Goal: Task Accomplishment & Management: Use online tool/utility

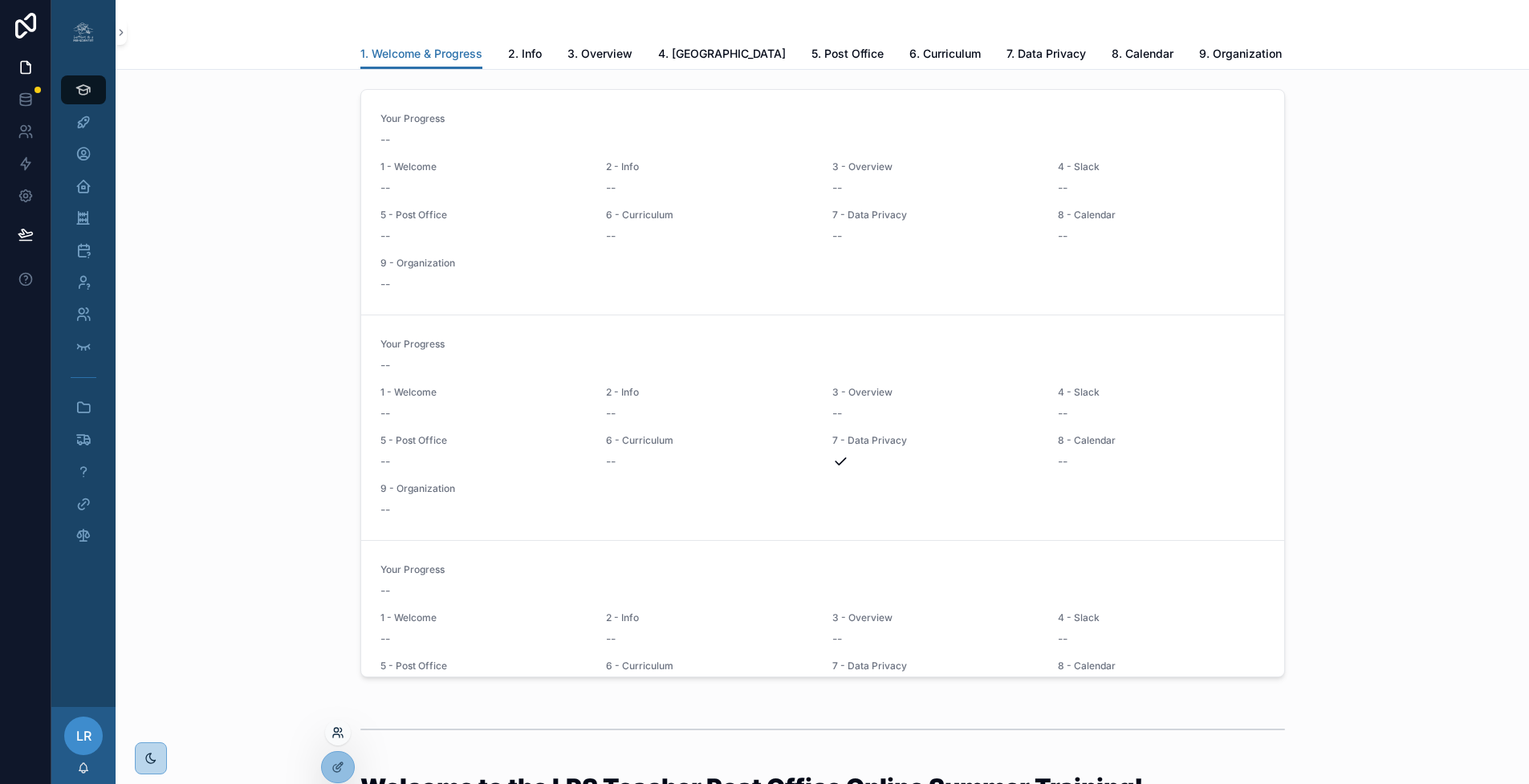
click at [336, 730] on icon at bounding box center [338, 733] width 13 height 13
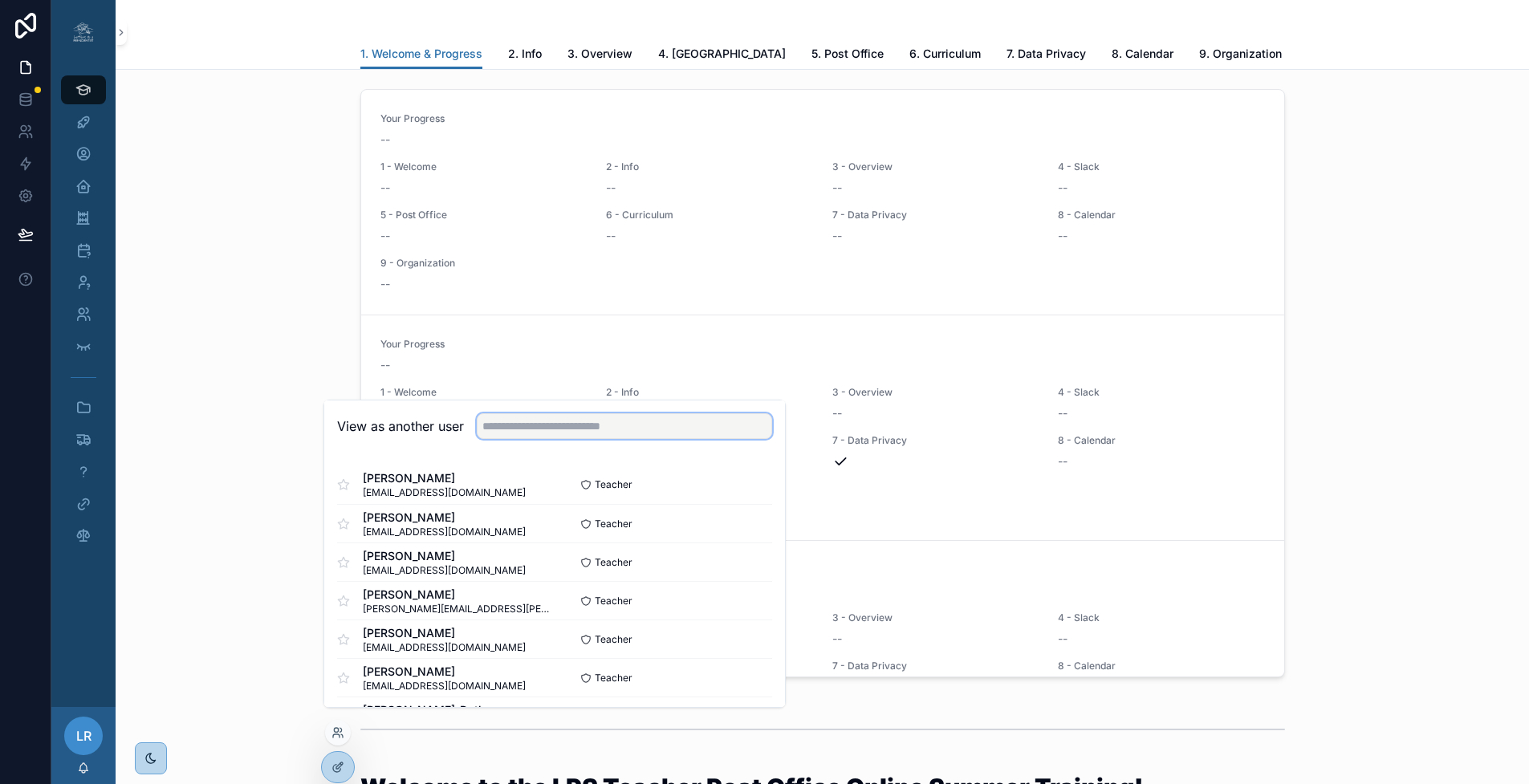
click at [538, 433] on input "text" at bounding box center [624, 425] width 295 height 25
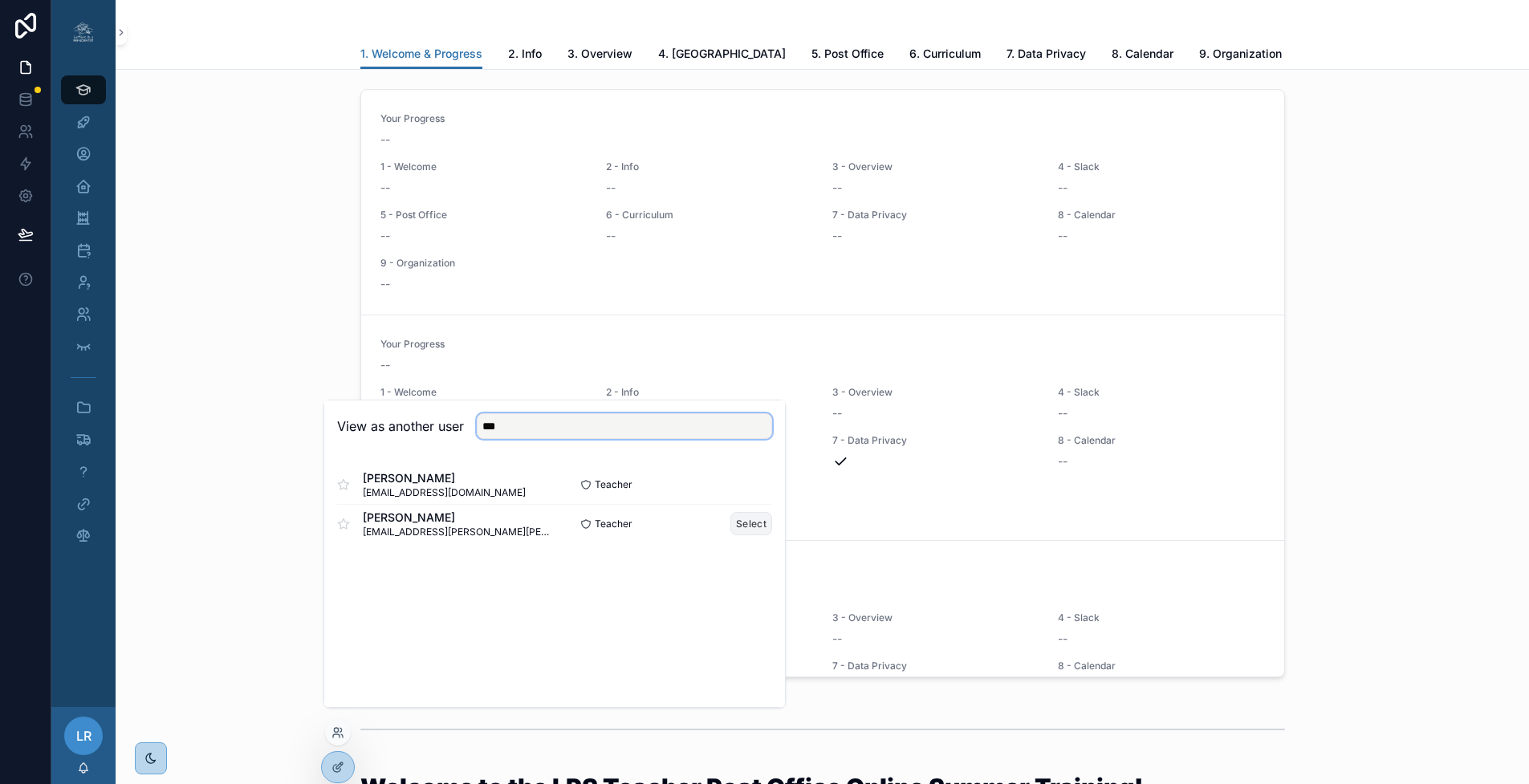
type input "***"
click at [749, 534] on button "Select" at bounding box center [751, 524] width 42 height 24
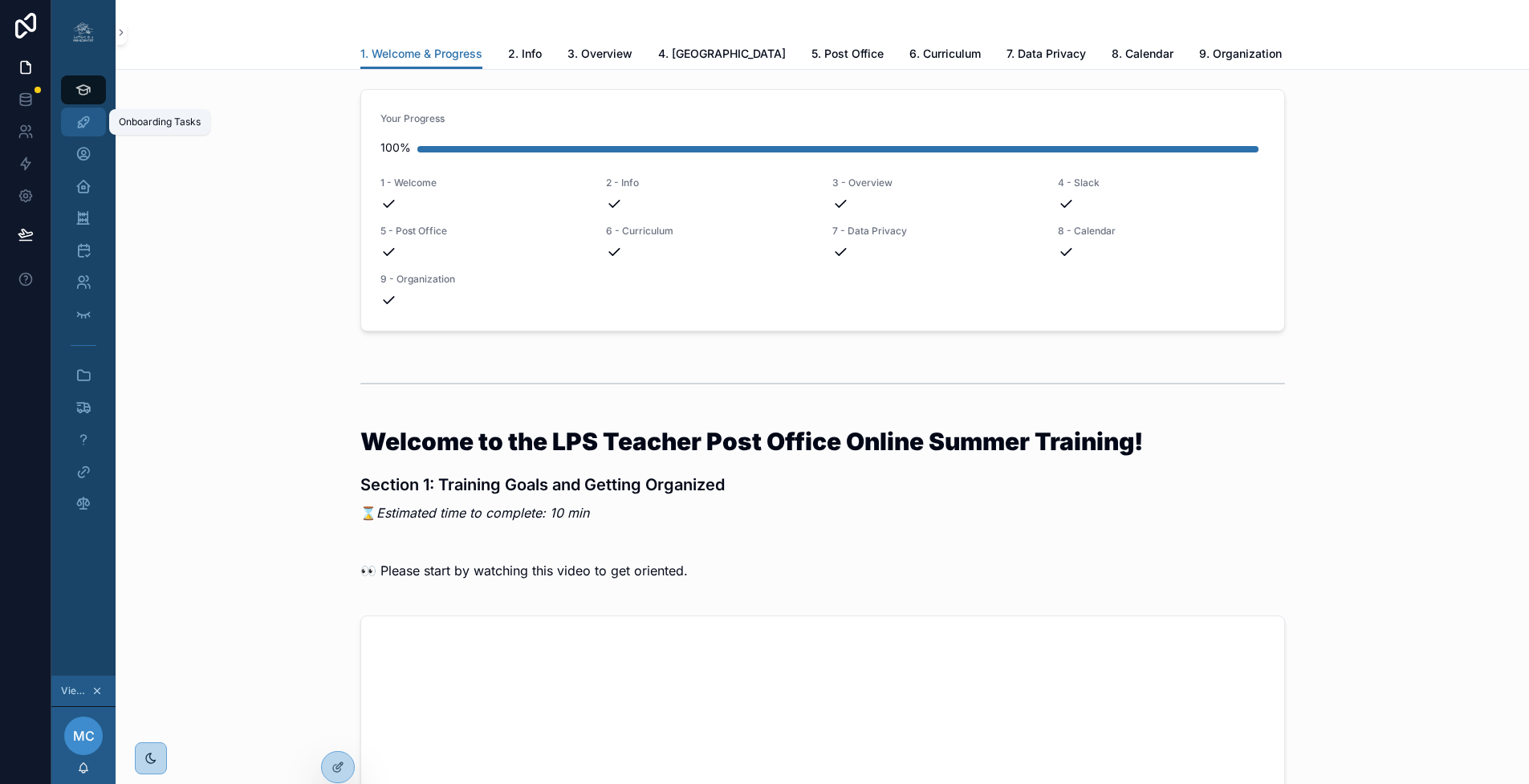
click at [83, 116] on icon "scrollable content" at bounding box center [83, 122] width 16 height 16
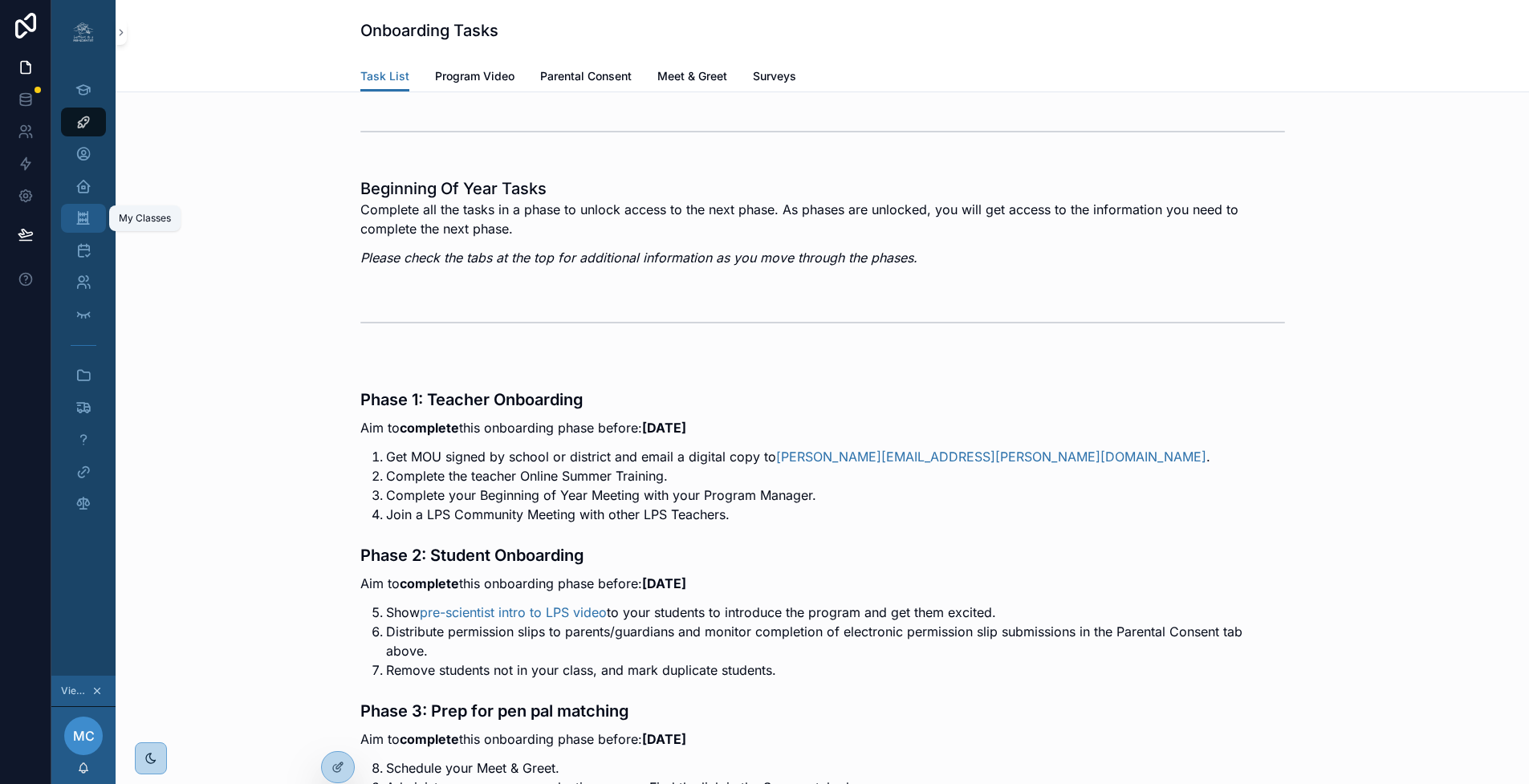
click at [87, 223] on icon "scrollable content" at bounding box center [83, 218] width 15 height 16
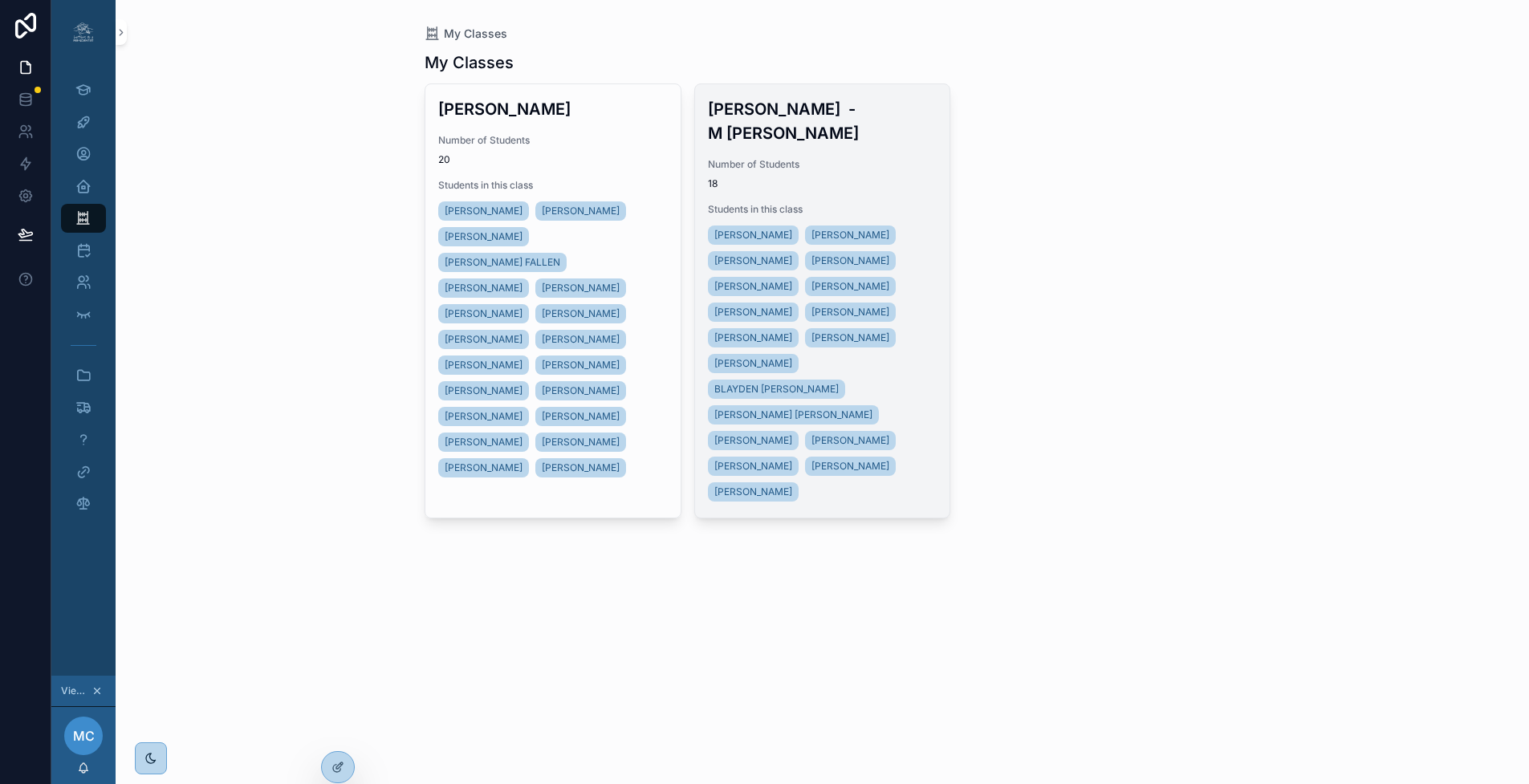
click at [862, 158] on span "Number of Students" at bounding box center [822, 165] width 229 height 13
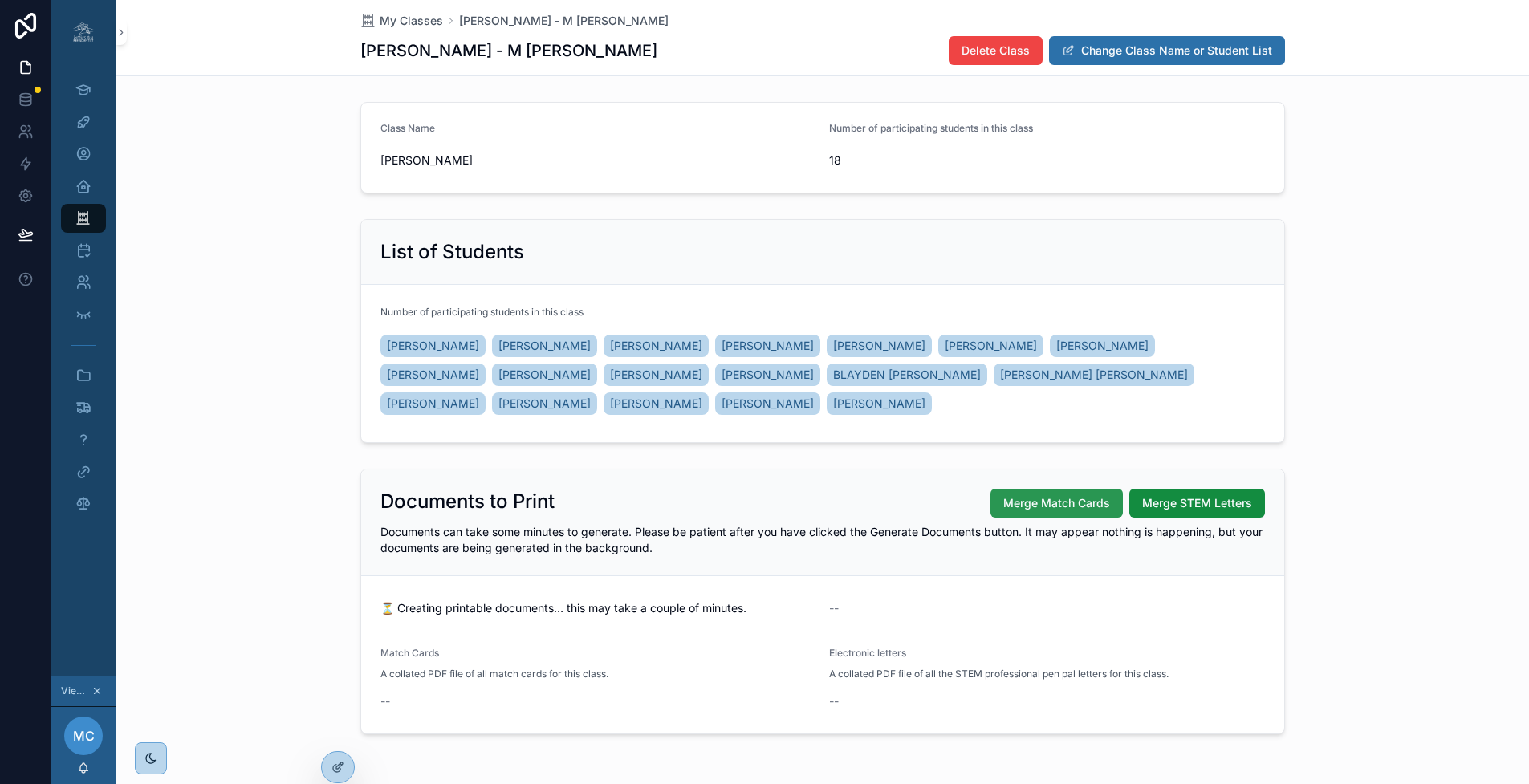
click at [1040, 501] on span "Merge Match Cards" at bounding box center [1056, 503] width 107 height 16
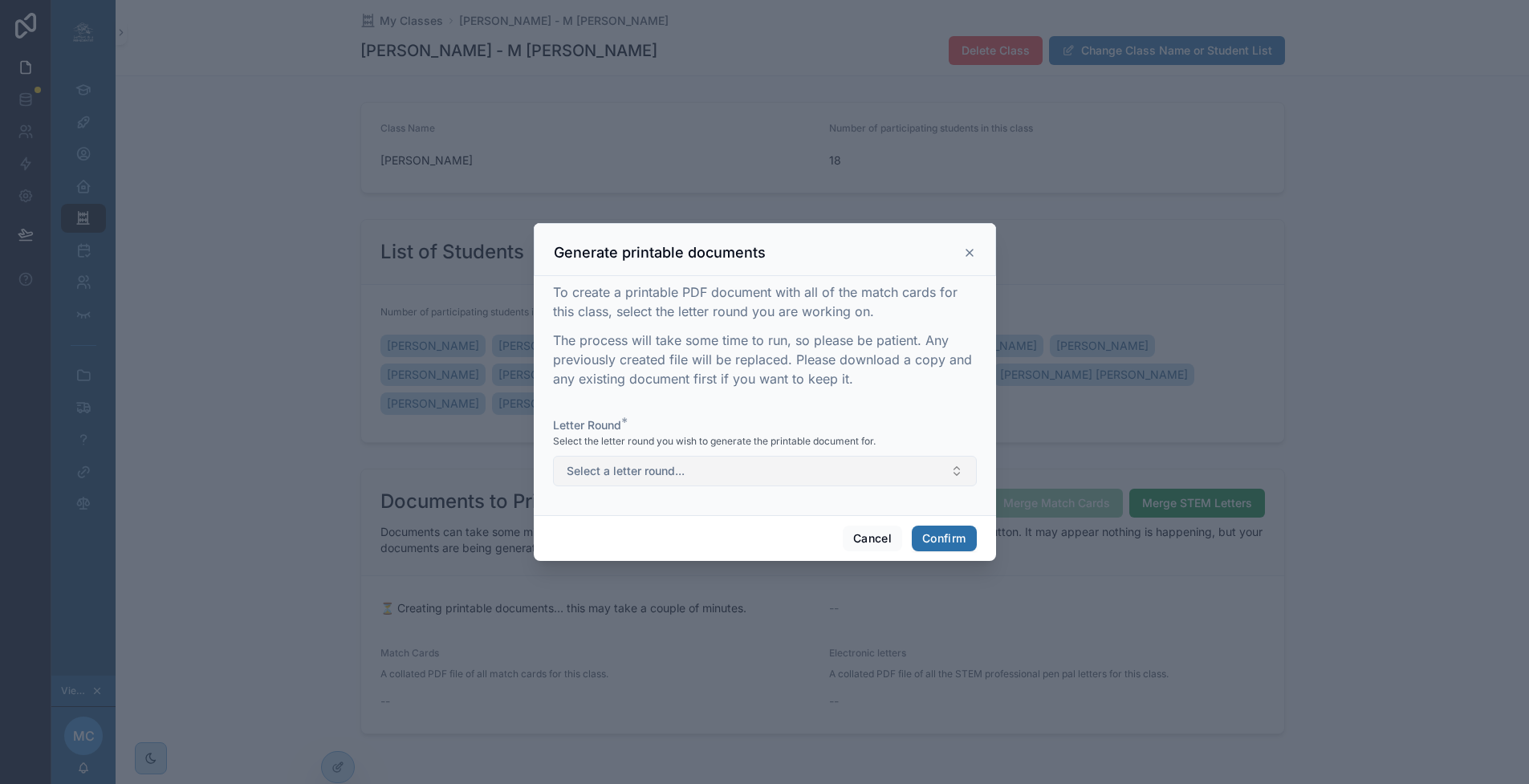
click at [845, 479] on button "Select a letter round..." at bounding box center [764, 471] width 424 height 30
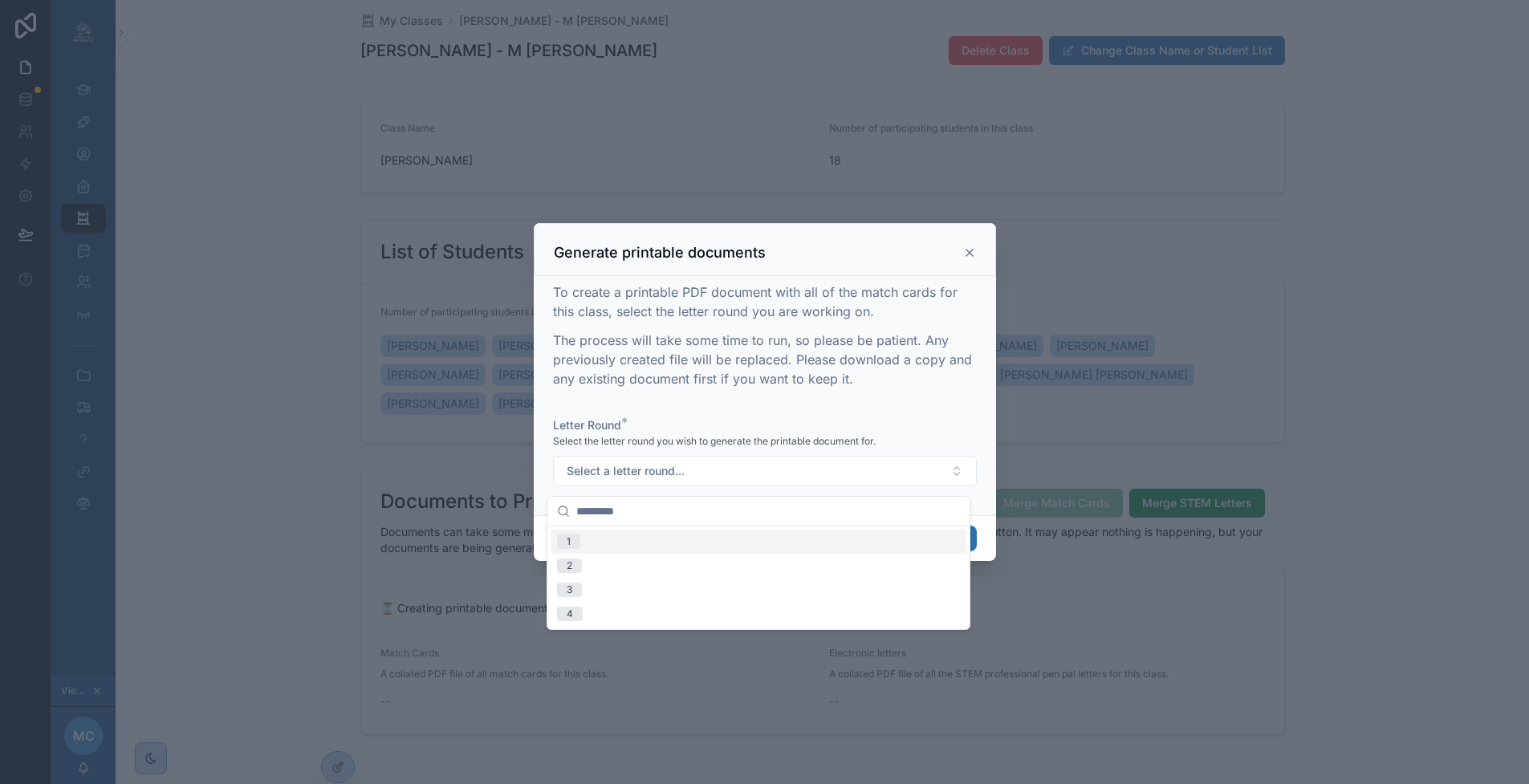
click at [689, 542] on div "1" at bounding box center [759, 542] width 416 height 25
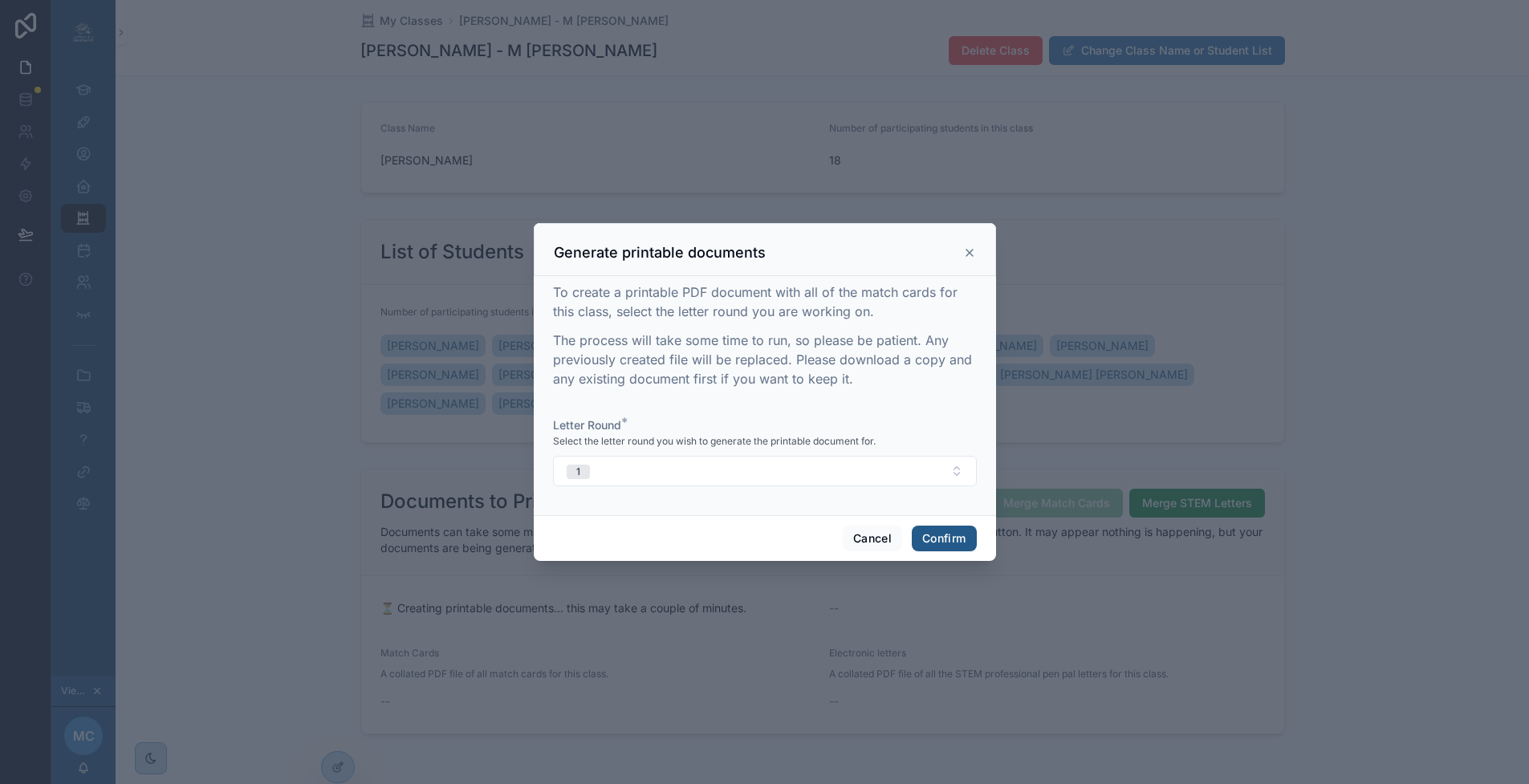
click at [941, 541] on button "Confirm" at bounding box center [944, 538] width 64 height 25
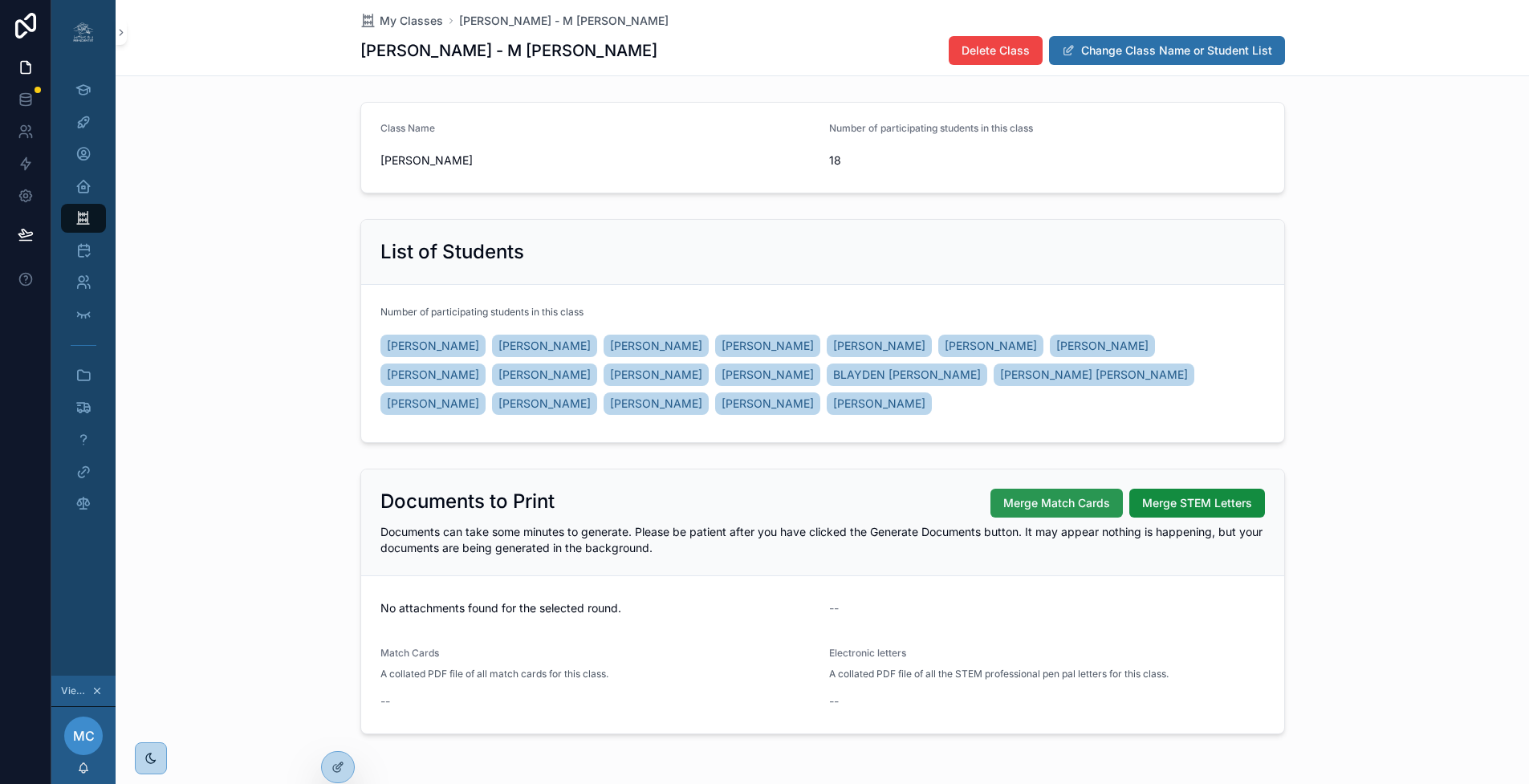
click at [1031, 507] on span "Merge Match Cards" at bounding box center [1056, 503] width 107 height 16
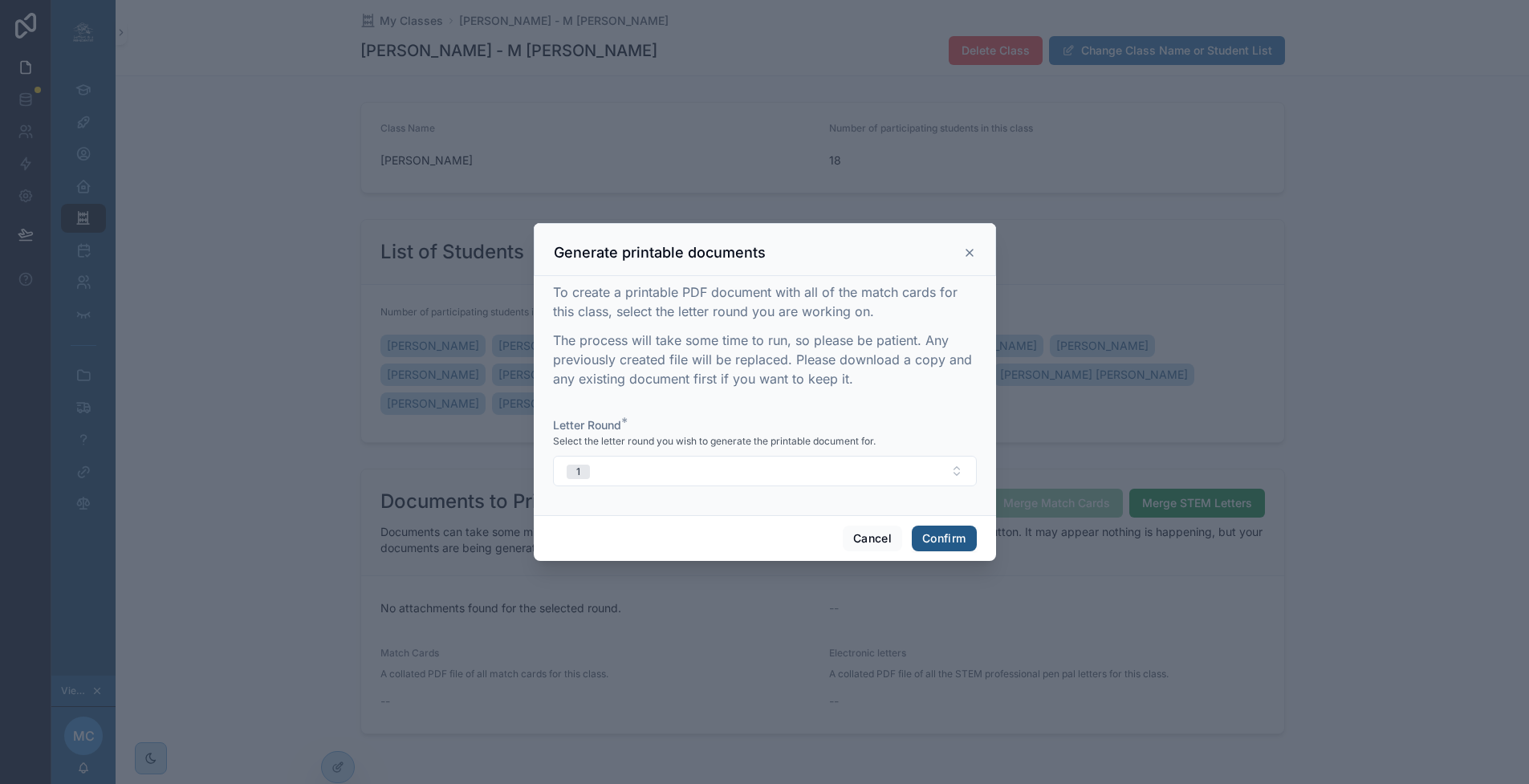
click at [943, 542] on button "Confirm" at bounding box center [944, 538] width 64 height 25
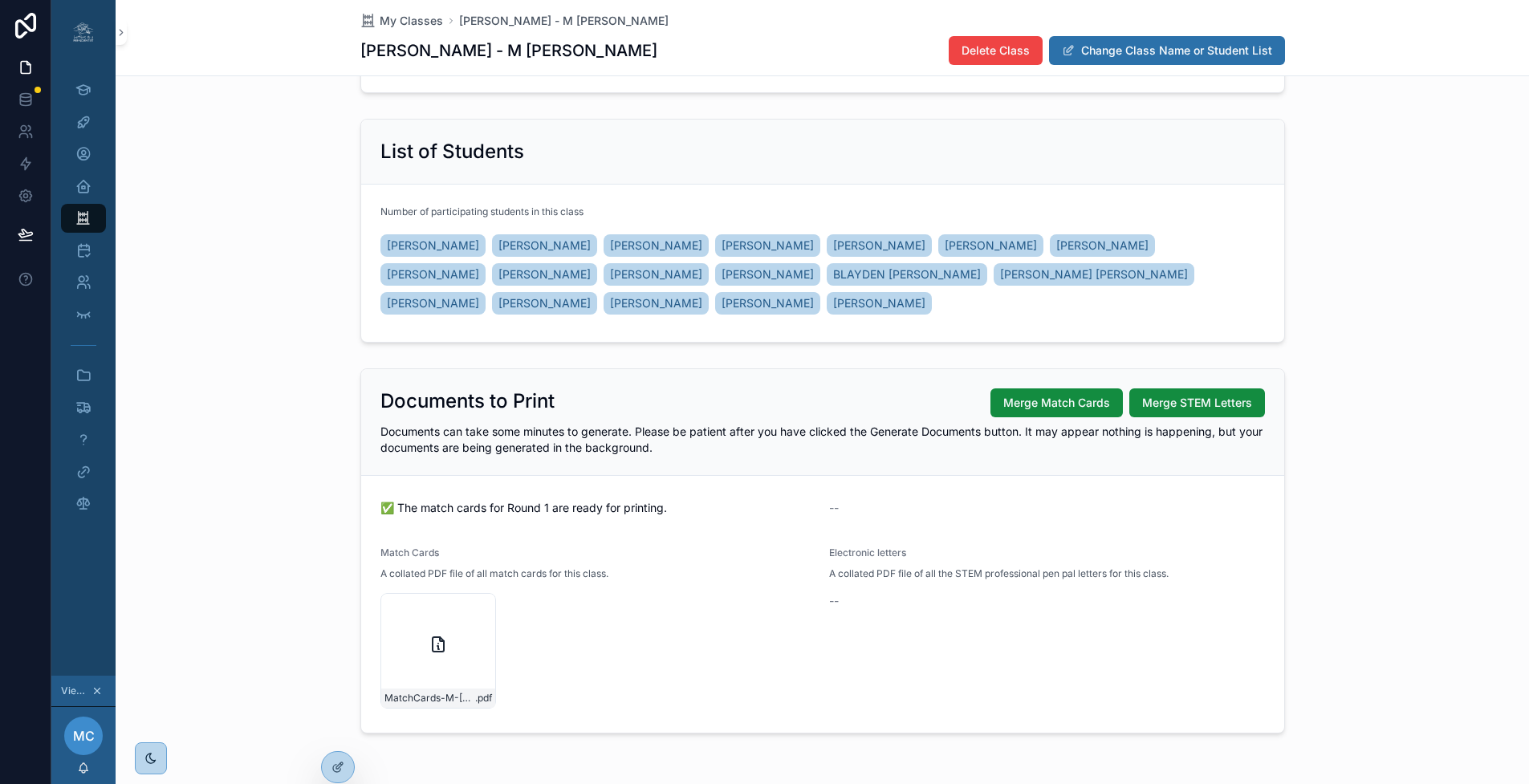
scroll to position [147, 0]
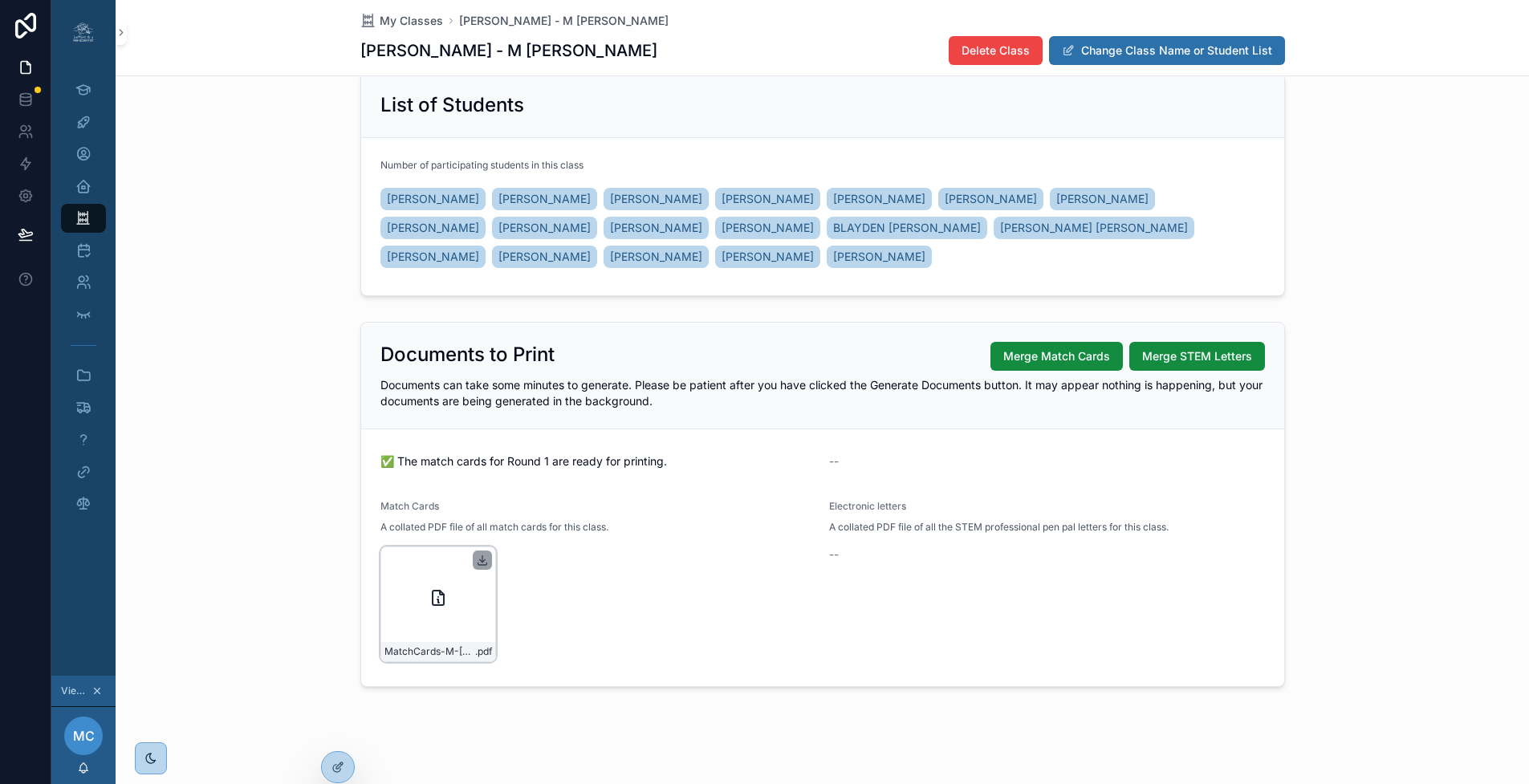
click at [485, 562] on icon "scrollable content" at bounding box center [482, 560] width 13 height 13
